Goal: Navigation & Orientation: Understand site structure

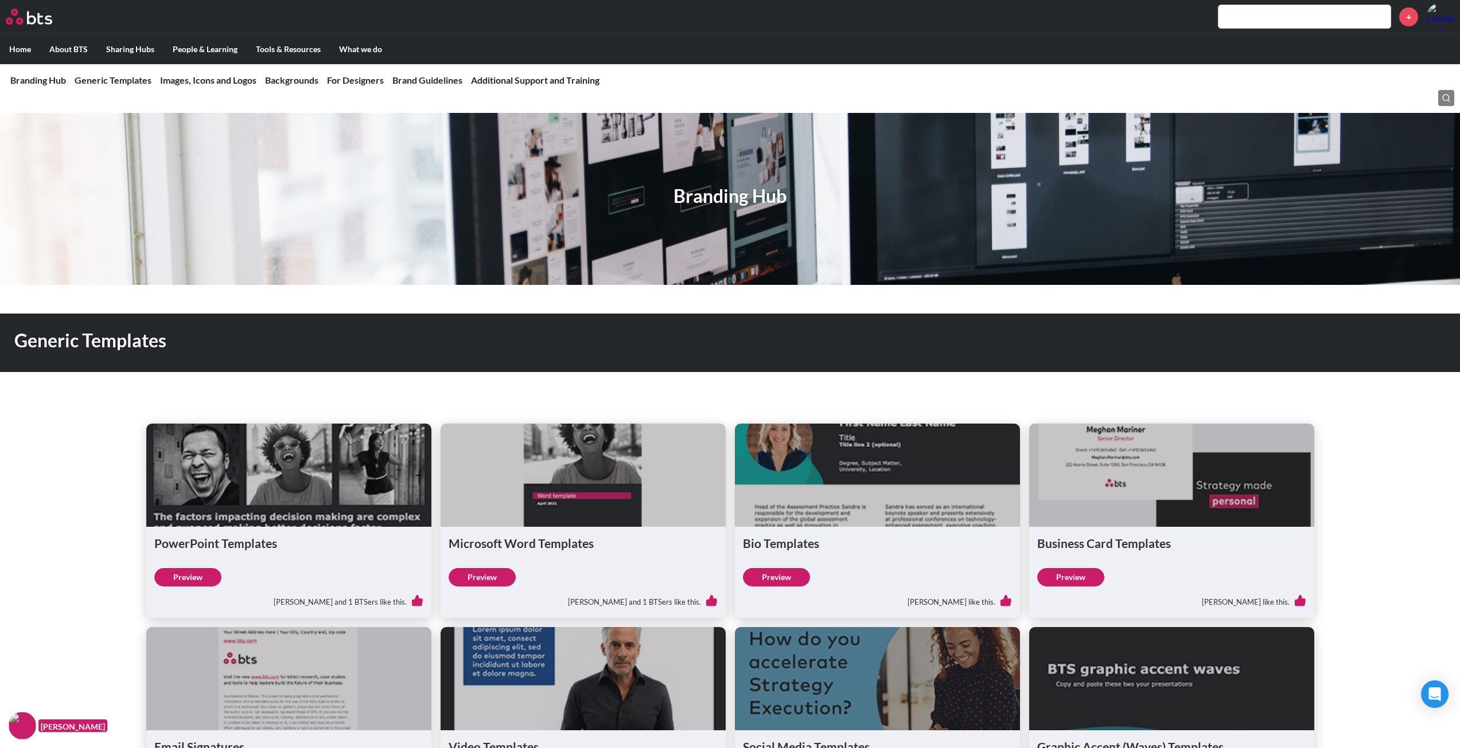
scroll to position [229, 0]
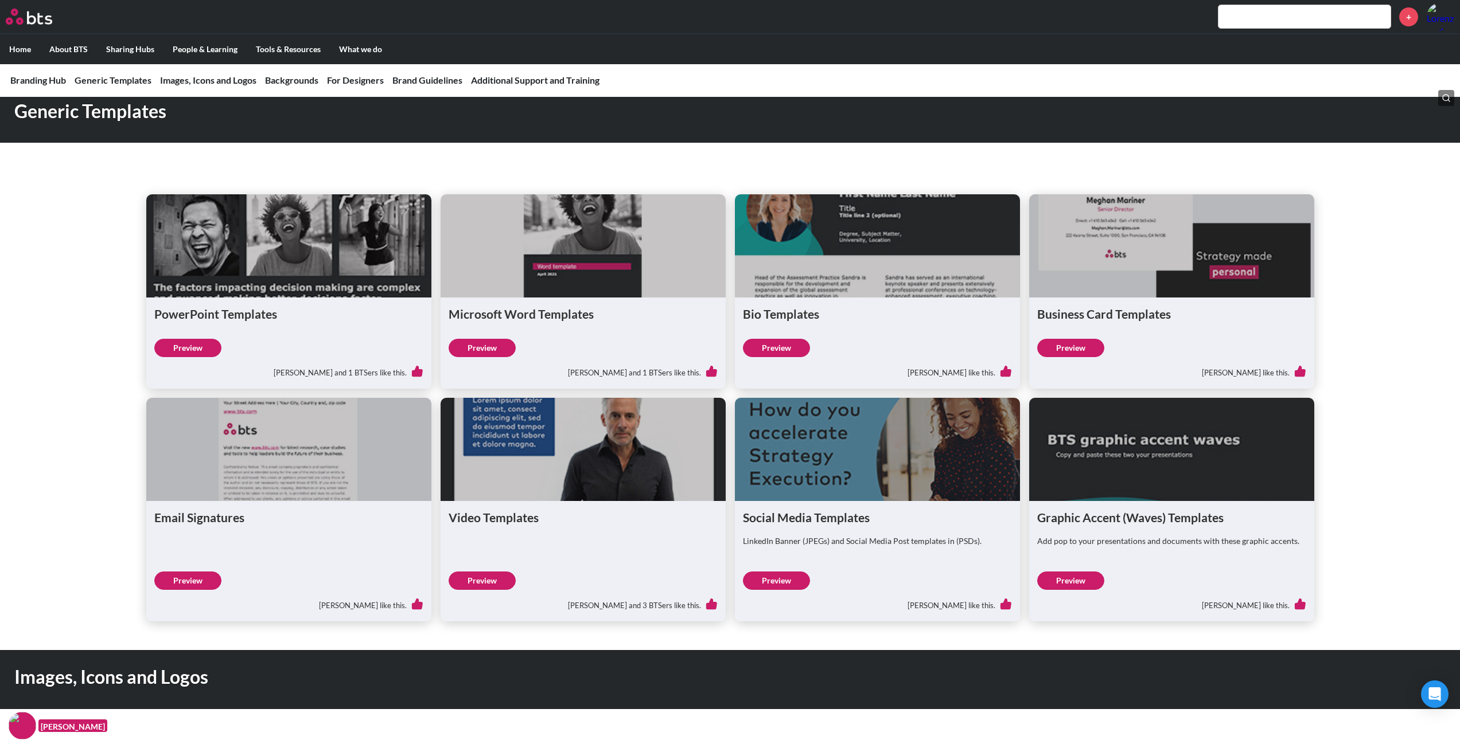
click at [488, 345] on link "Preview" at bounding box center [482, 348] width 67 height 18
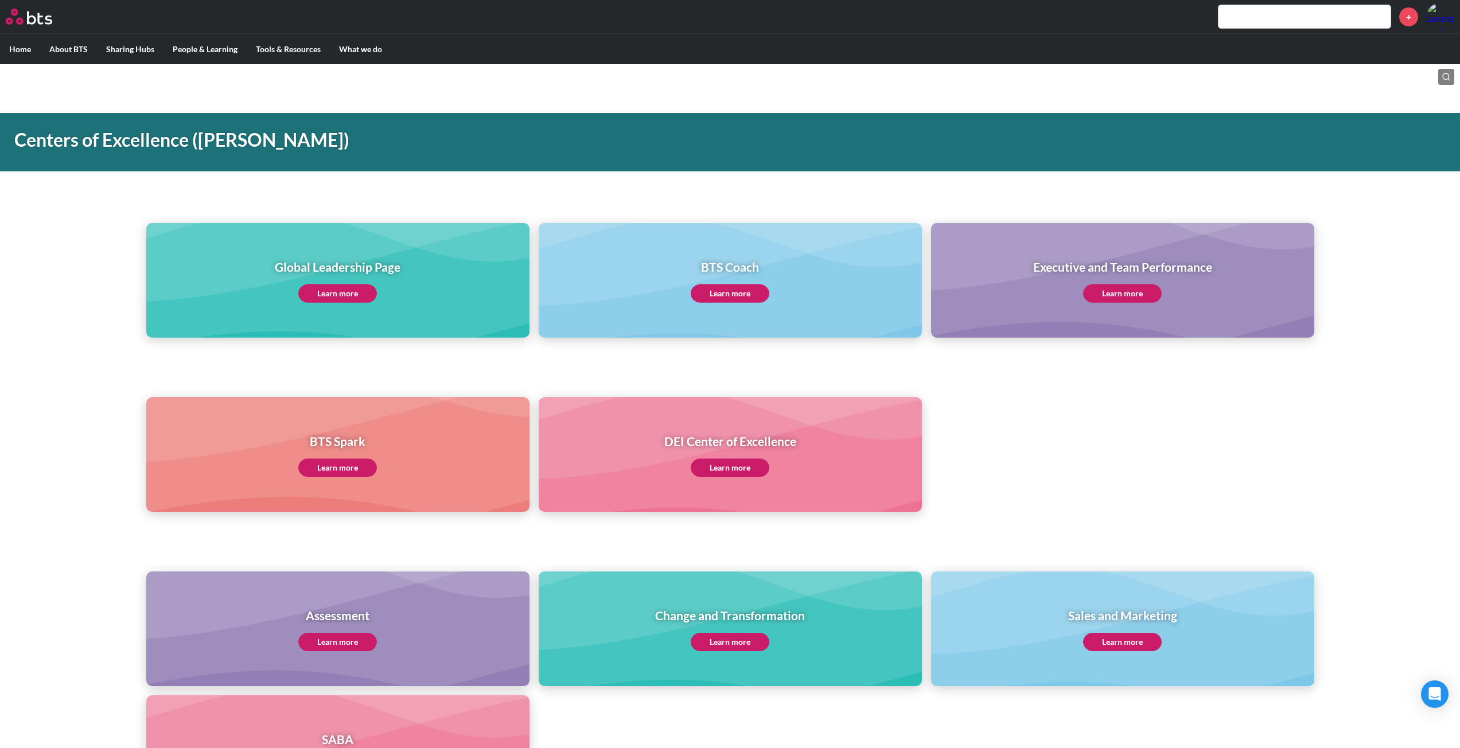
scroll to position [75, 0]
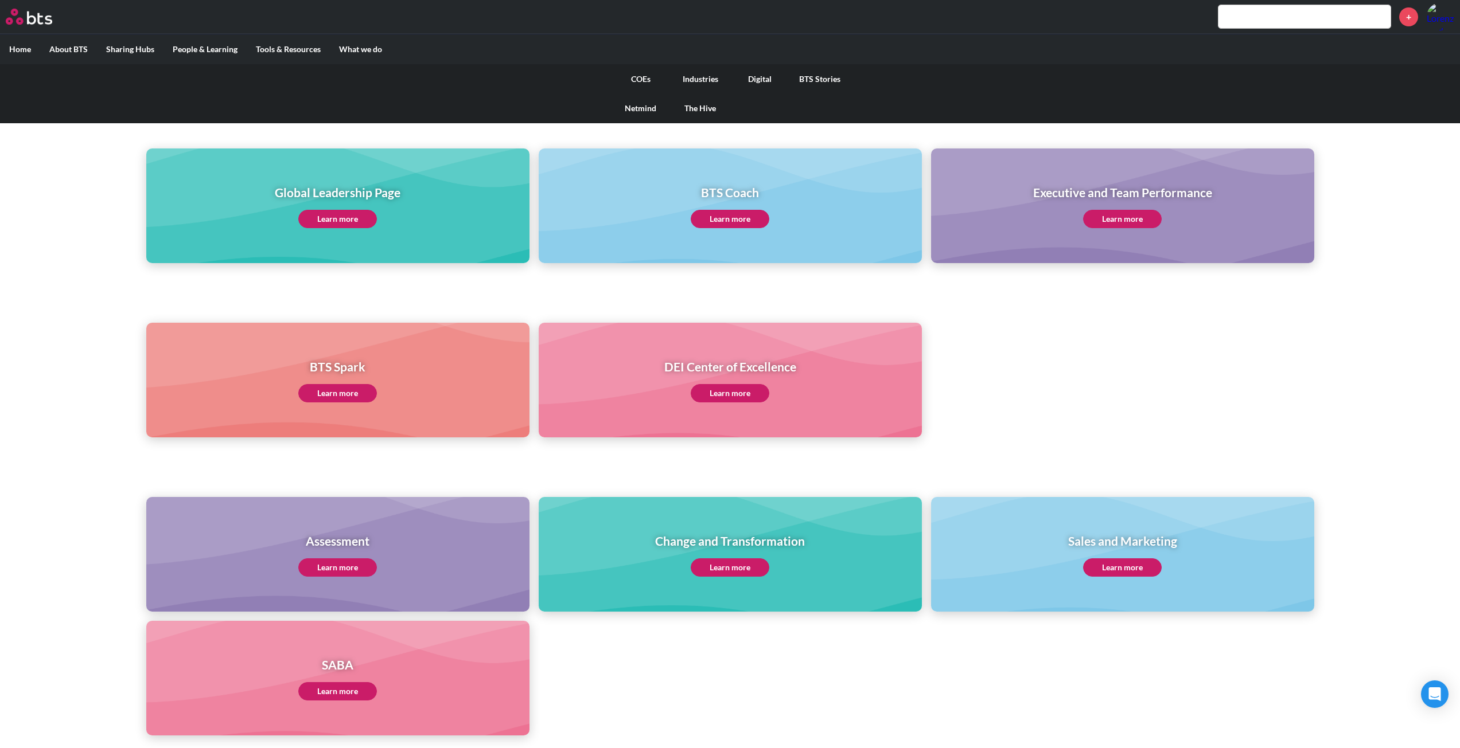
click at [648, 107] on link "Netmind" at bounding box center [641, 108] width 60 height 30
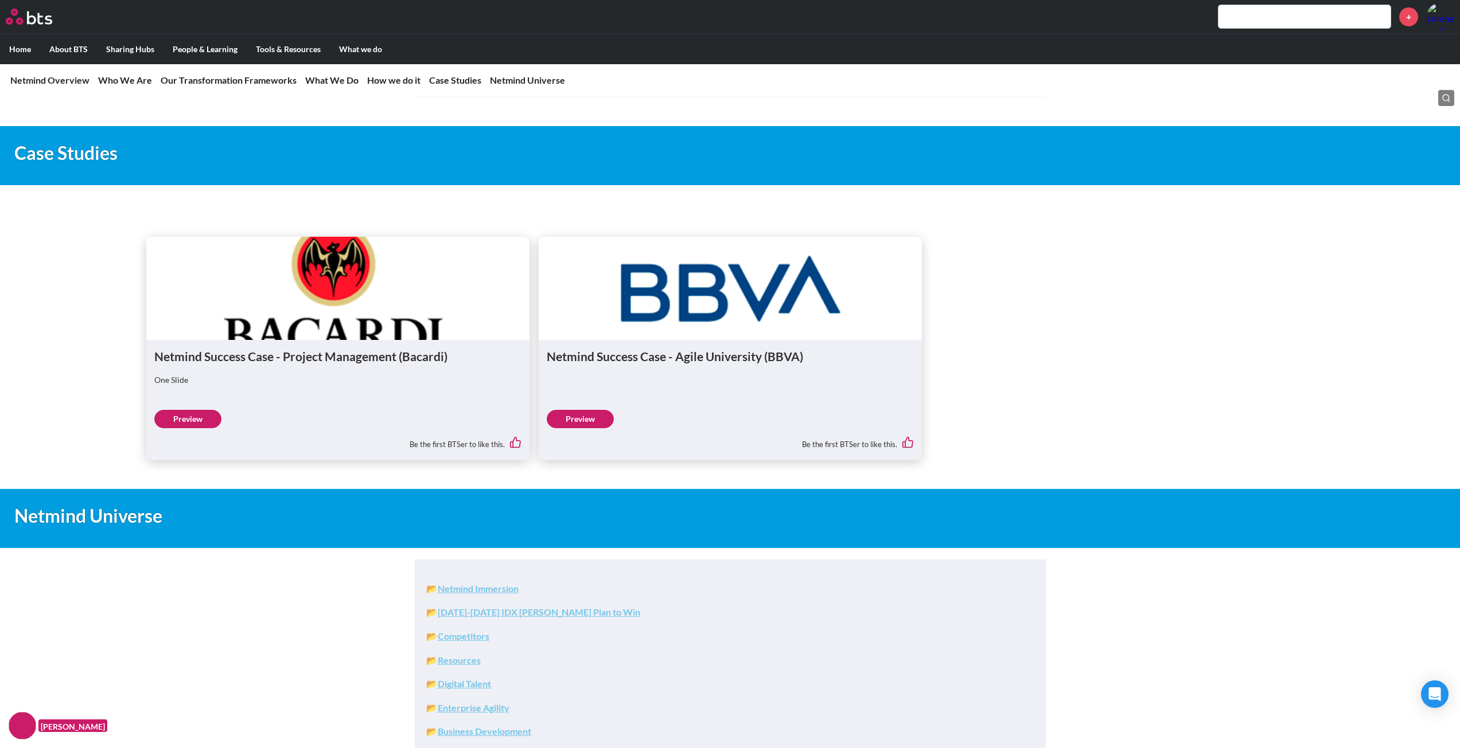
scroll to position [4832, 0]
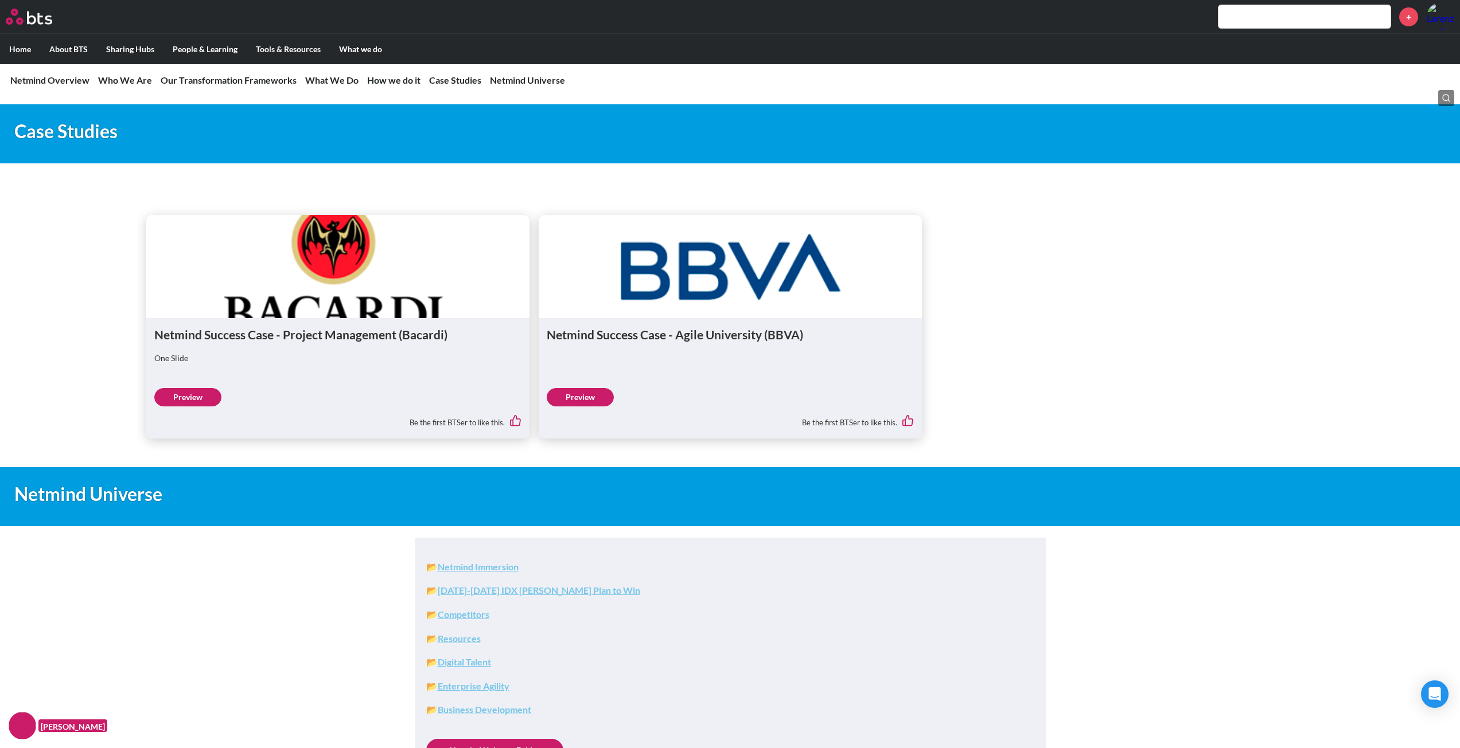
click at [203, 395] on link "Preview" at bounding box center [187, 397] width 67 height 18
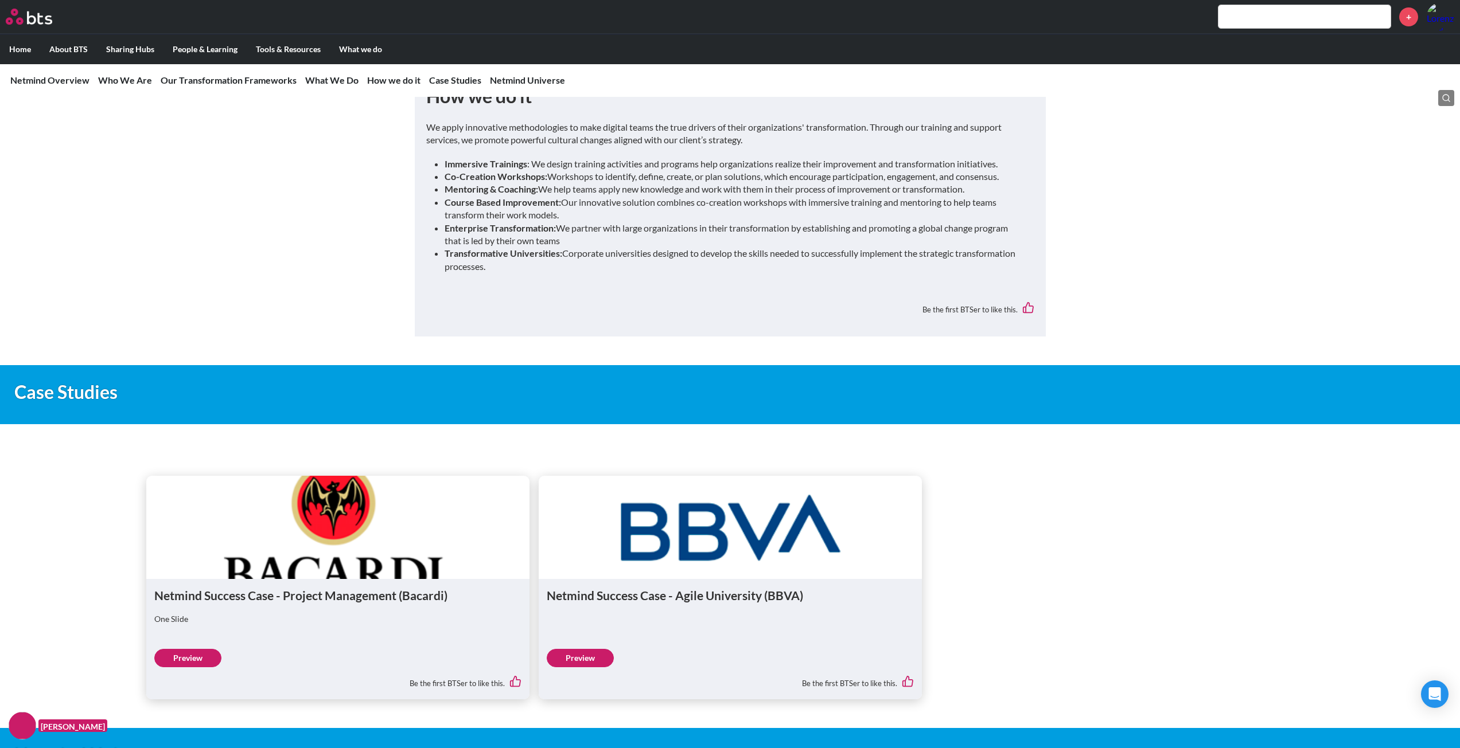
scroll to position [4569, 0]
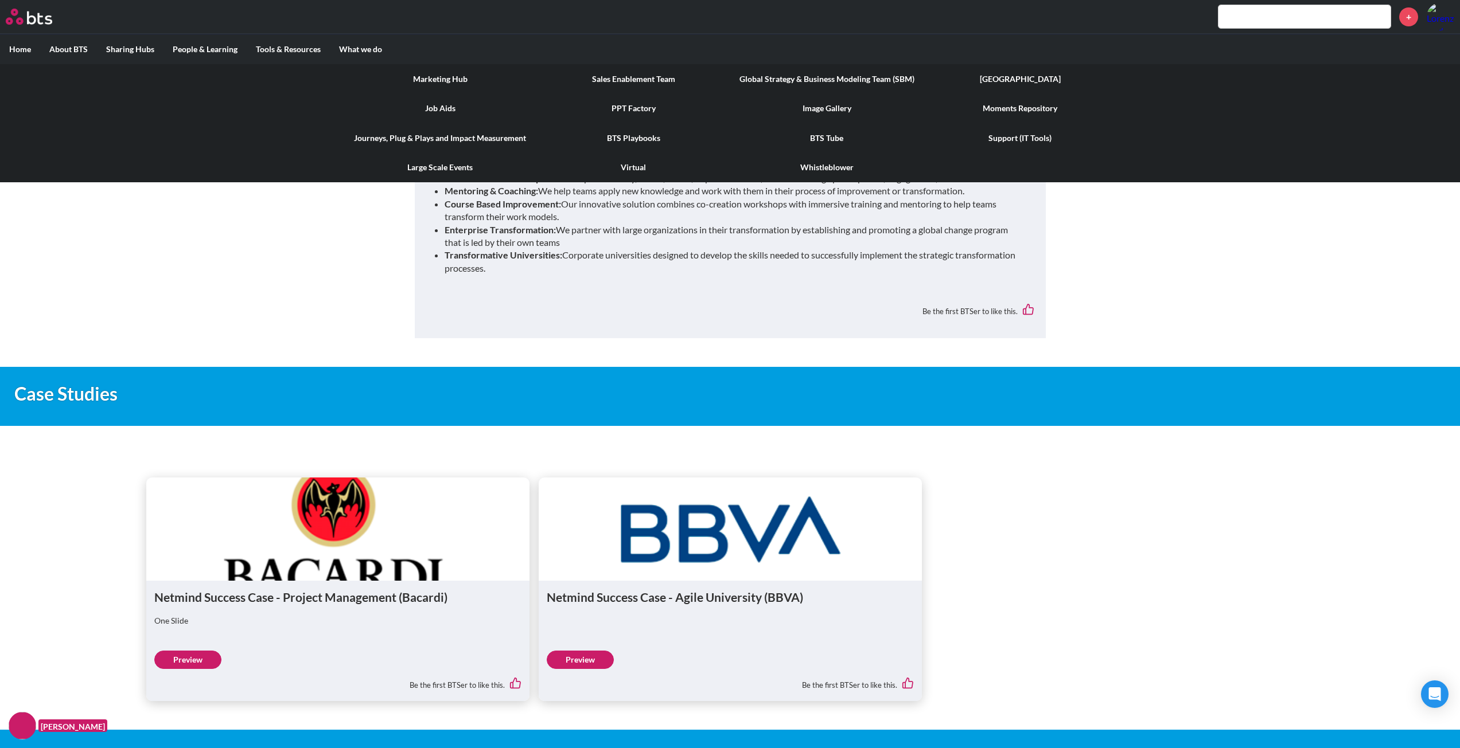
click at [428, 110] on link "Job Aids" at bounding box center [440, 108] width 193 height 30
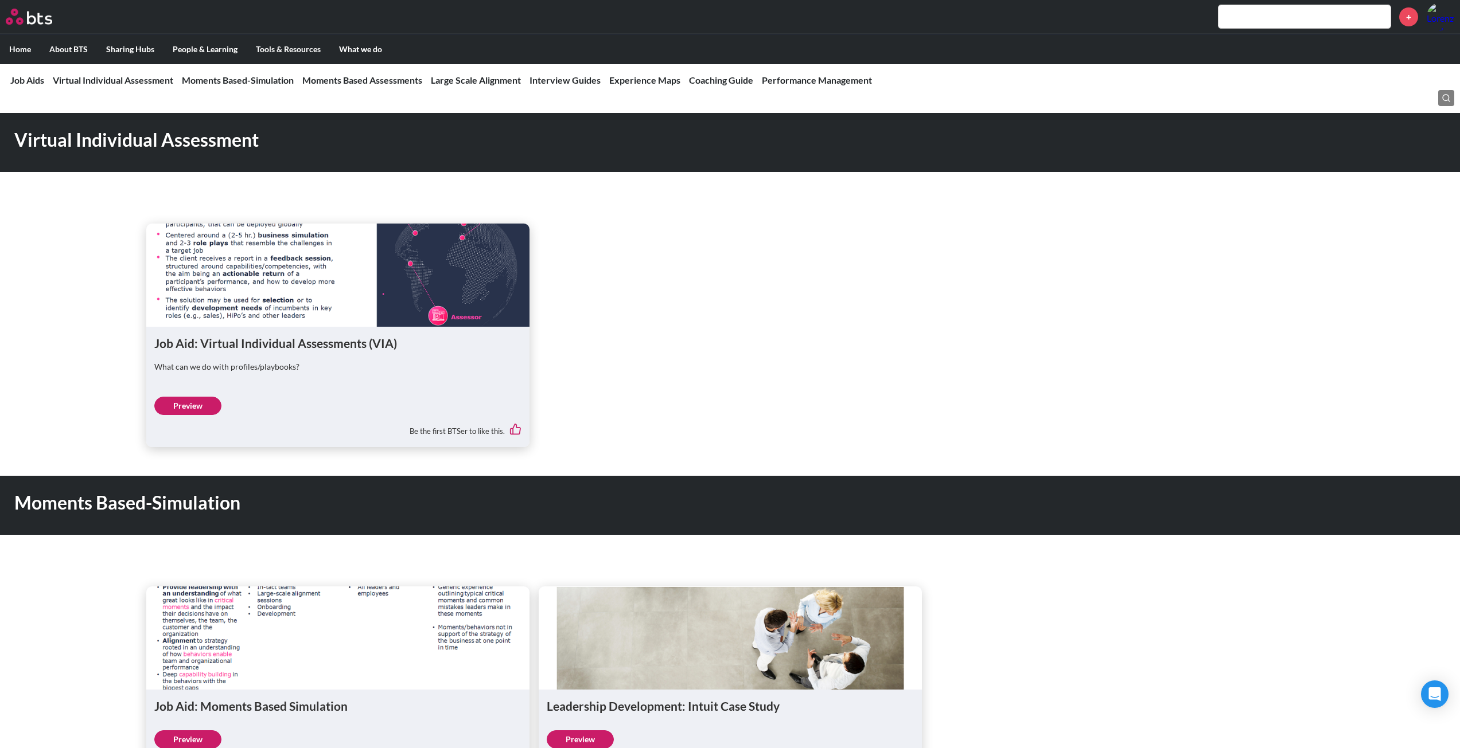
scroll to position [444, 0]
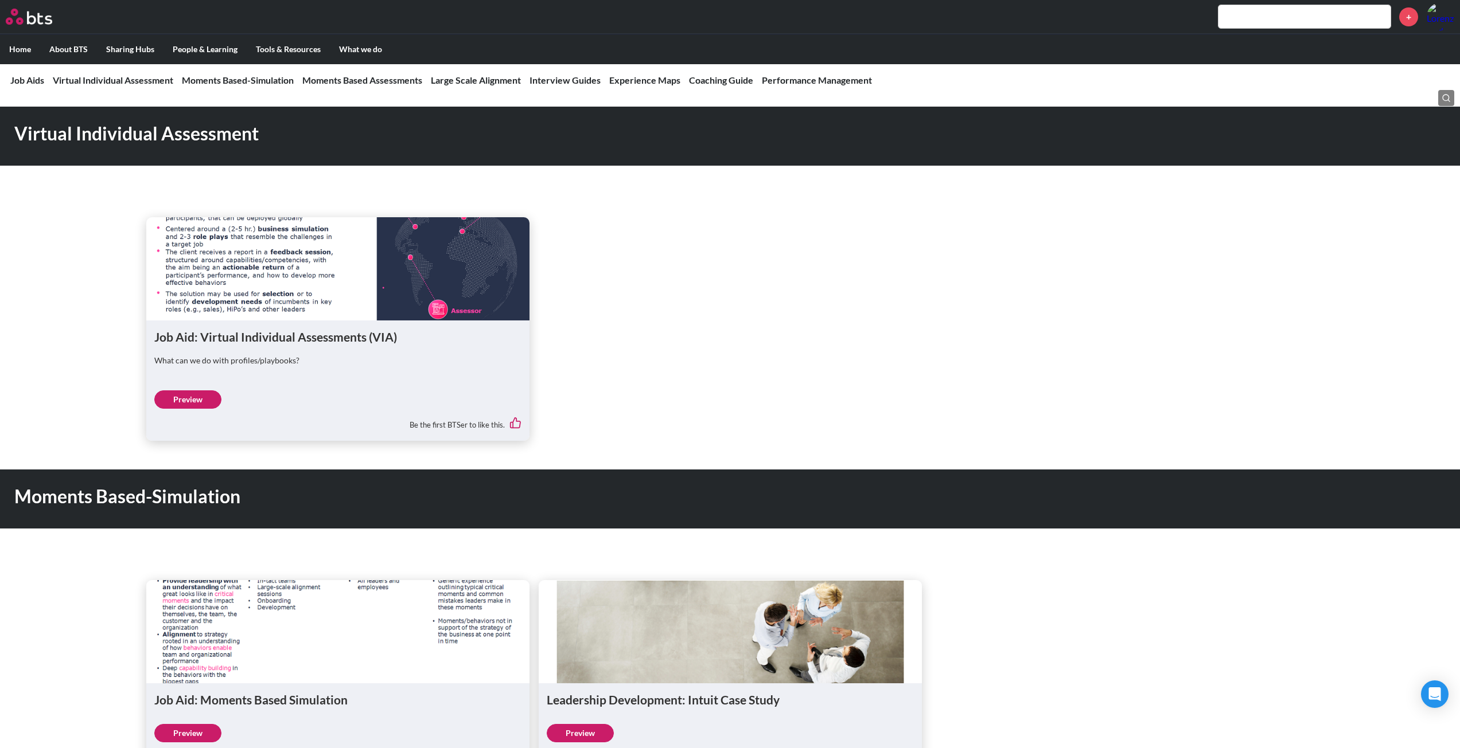
click at [193, 399] on link "Preview" at bounding box center [187, 400] width 67 height 18
click at [581, 81] on link "Interview Guides" at bounding box center [564, 80] width 71 height 11
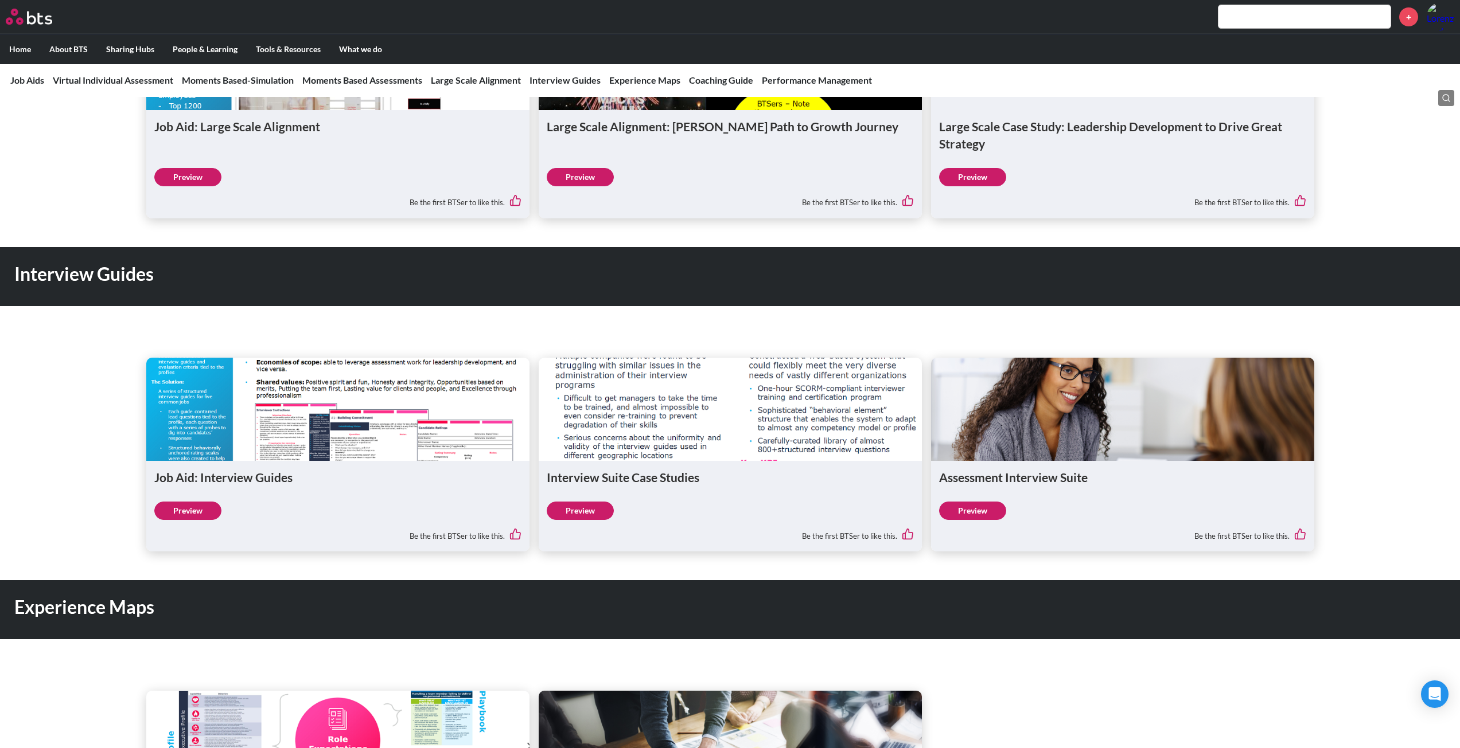
scroll to position [1789, 0]
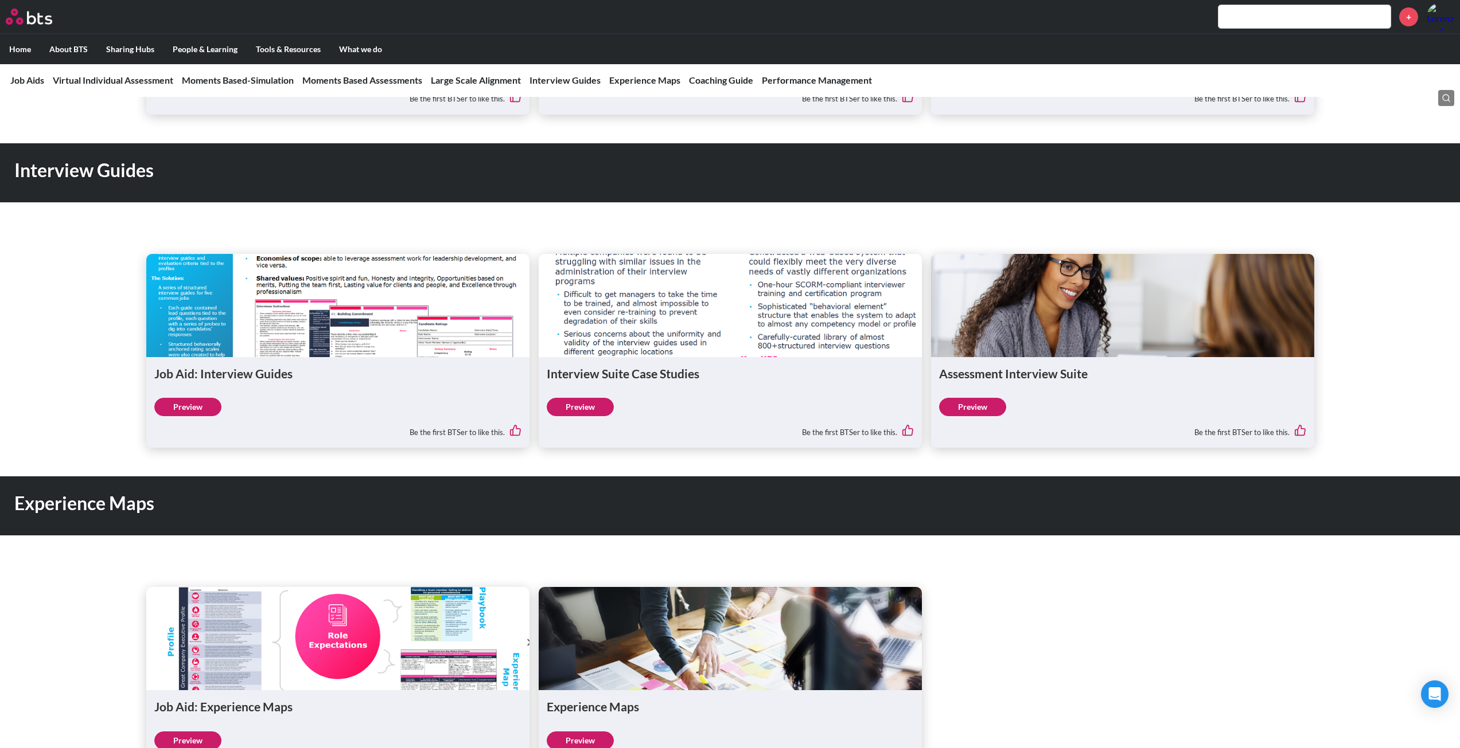
click at [587, 411] on link "Preview" at bounding box center [580, 407] width 67 height 18
